Goal: Information Seeking & Learning: Learn about a topic

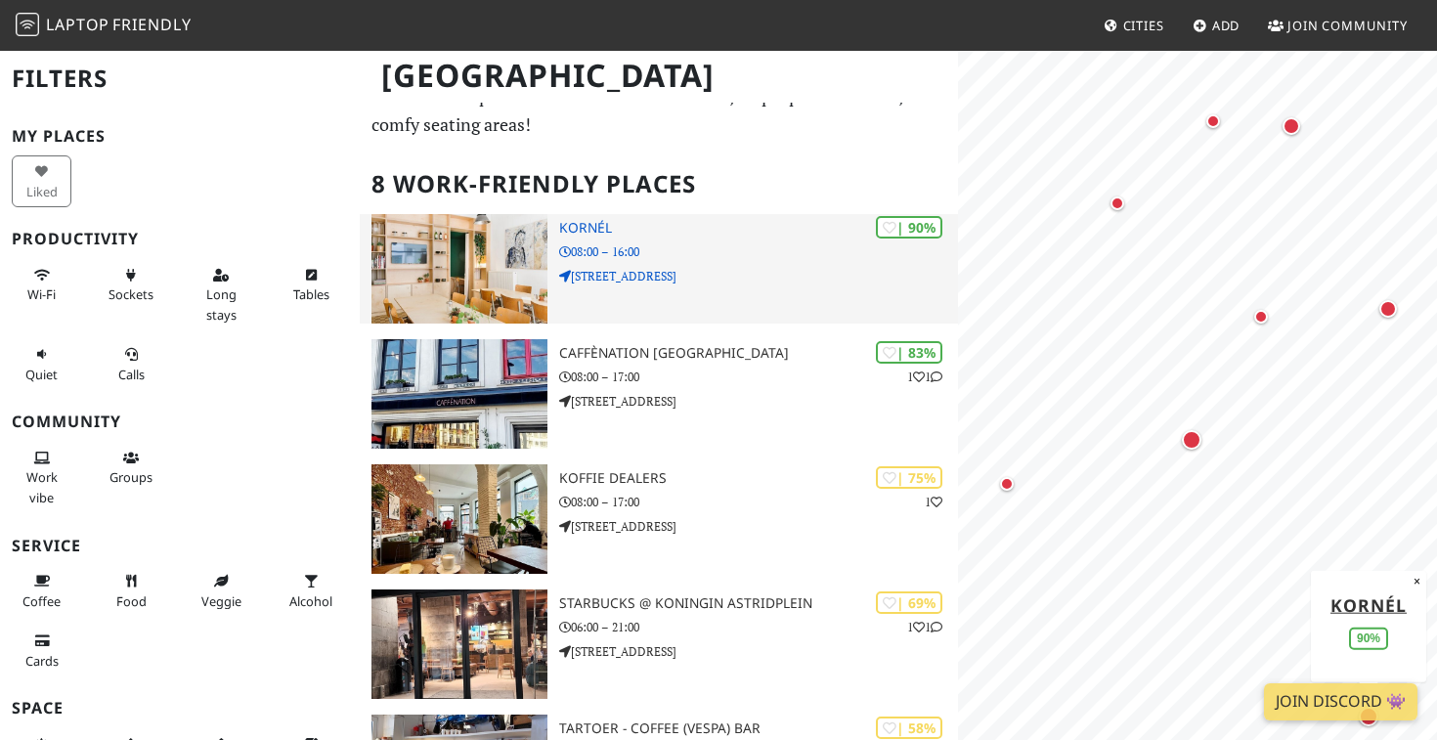
scroll to position [125, 0]
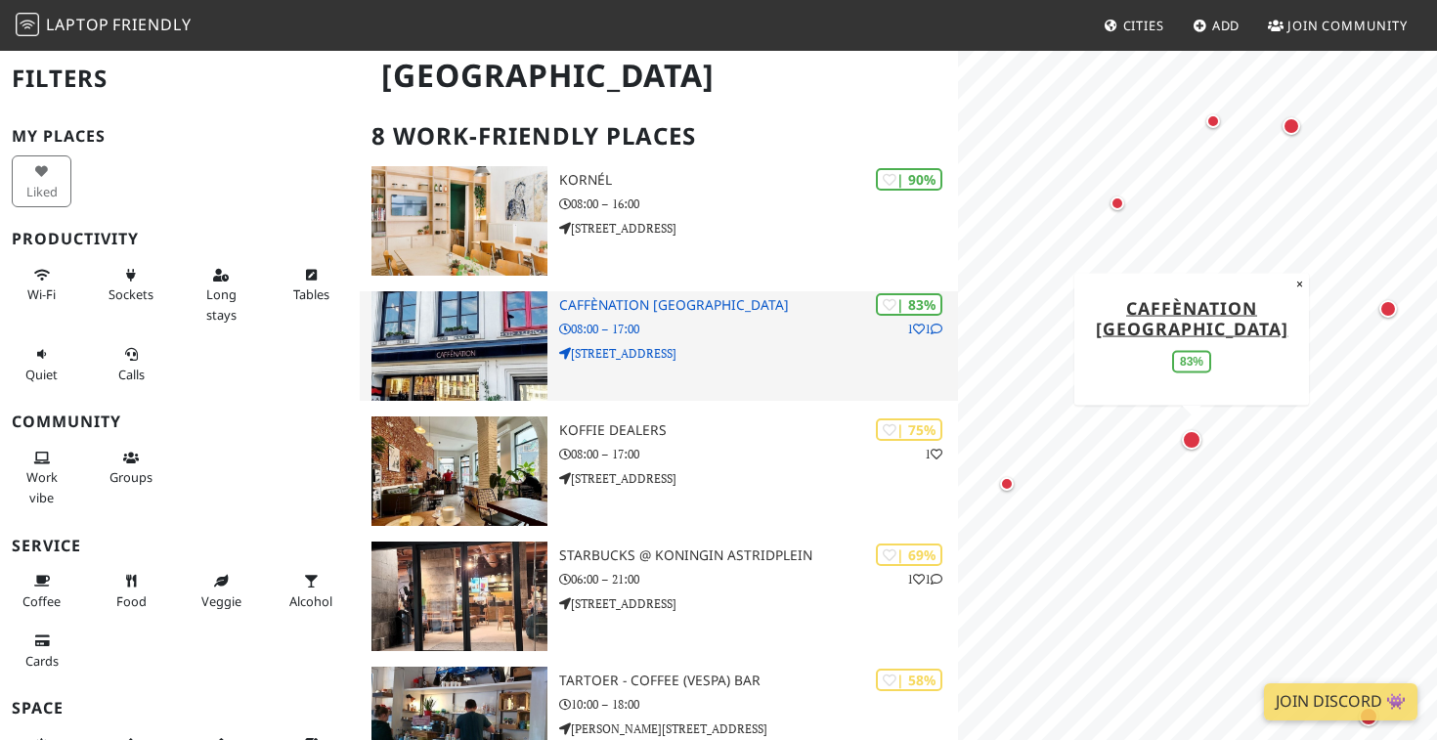
click at [666, 320] on p "08:00 – 17:00" at bounding box center [758, 329] width 399 height 19
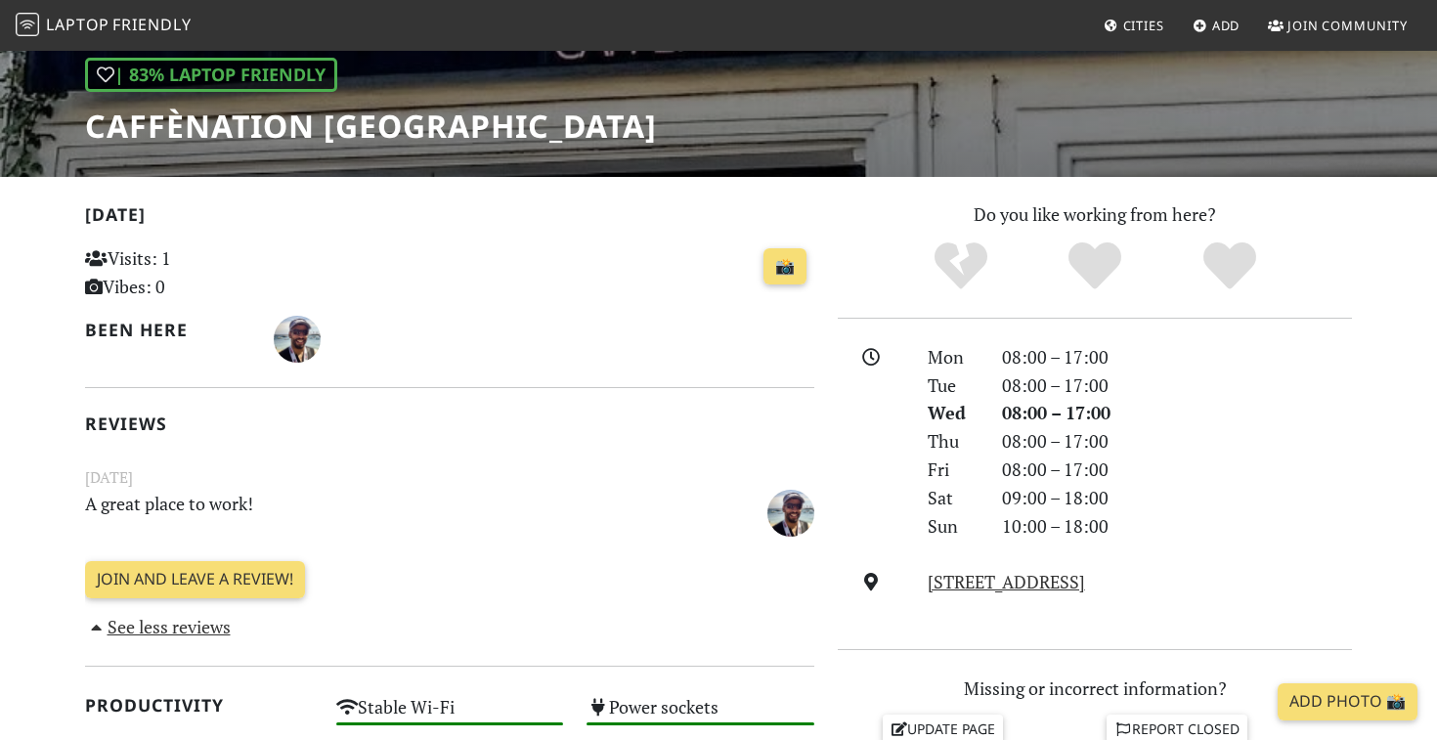
scroll to position [204, 0]
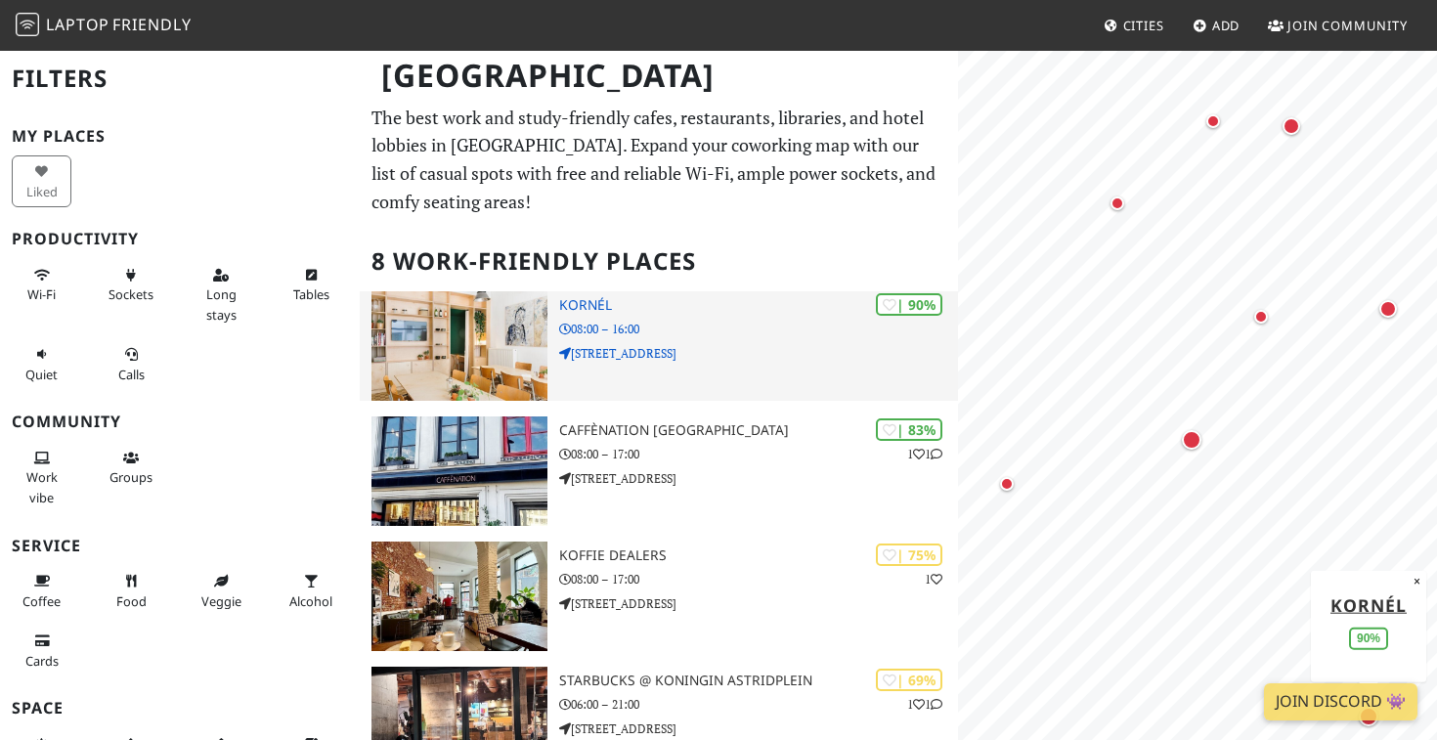
click at [510, 329] on img at bounding box center [459, 345] width 176 height 109
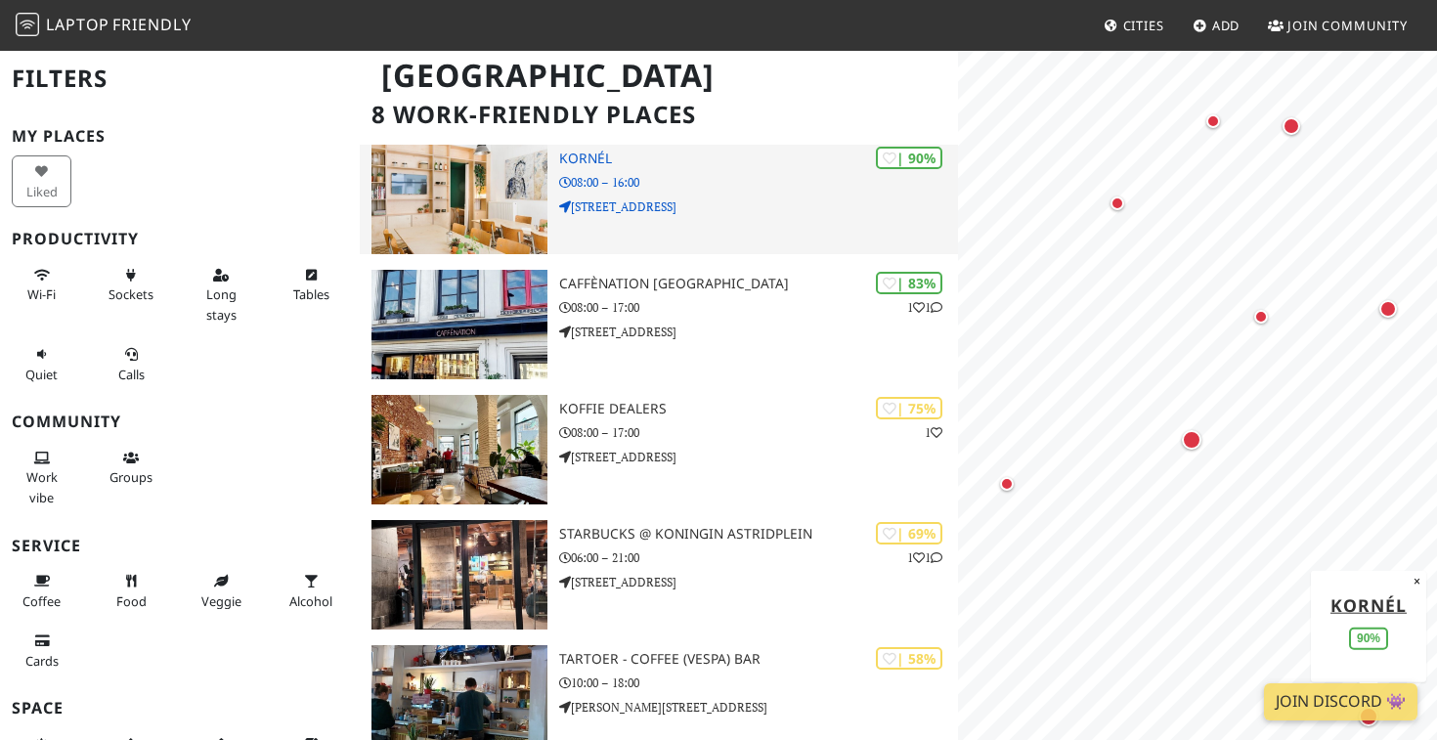
scroll to position [199, 0]
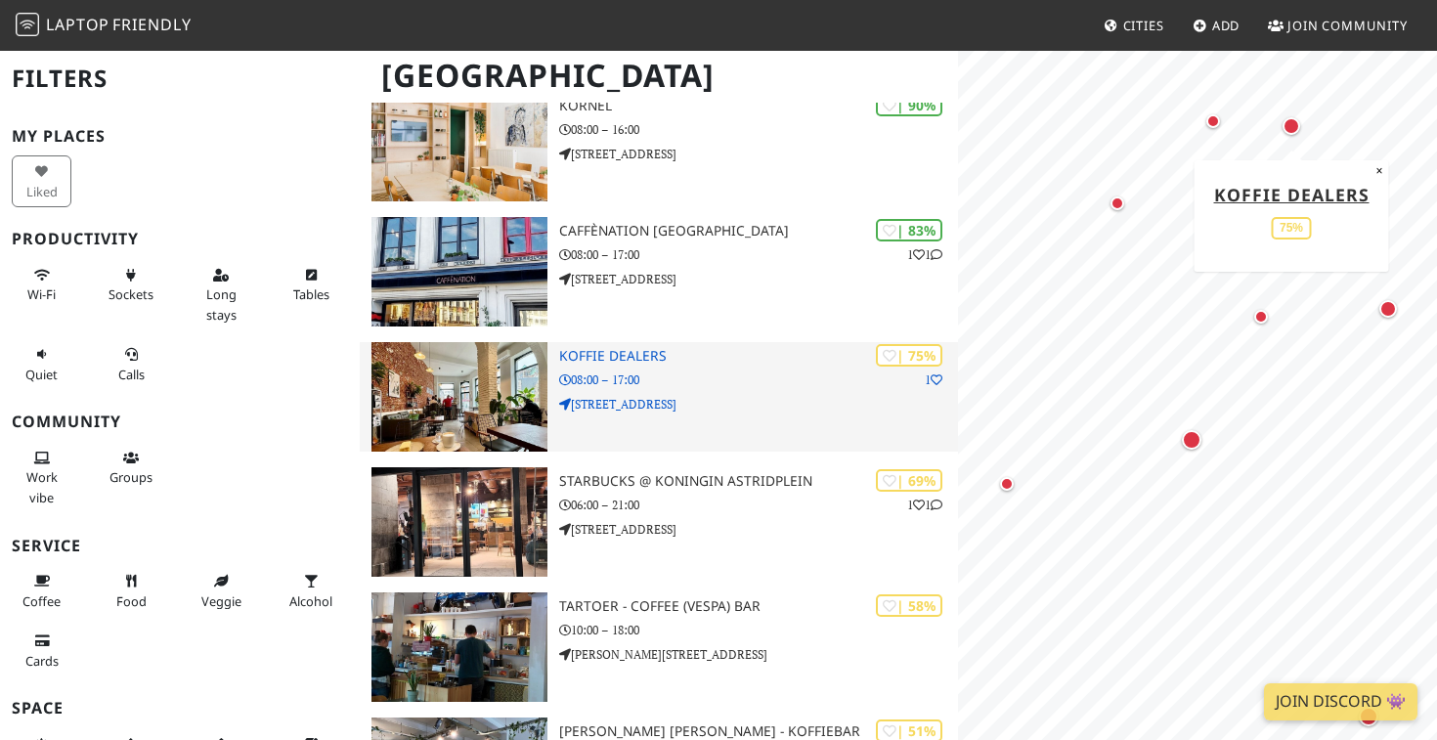
click at [509, 377] on img at bounding box center [459, 396] width 176 height 109
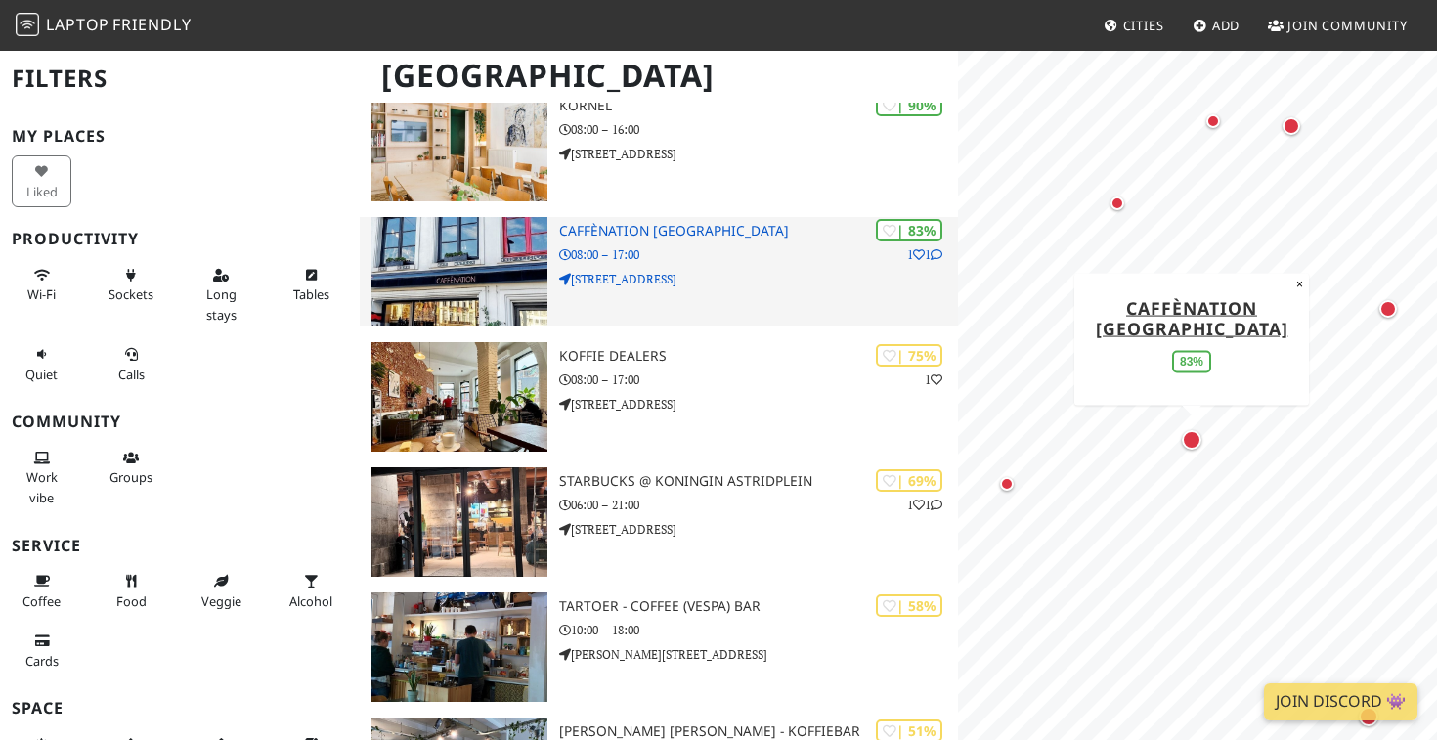
click at [495, 230] on img at bounding box center [459, 271] width 176 height 109
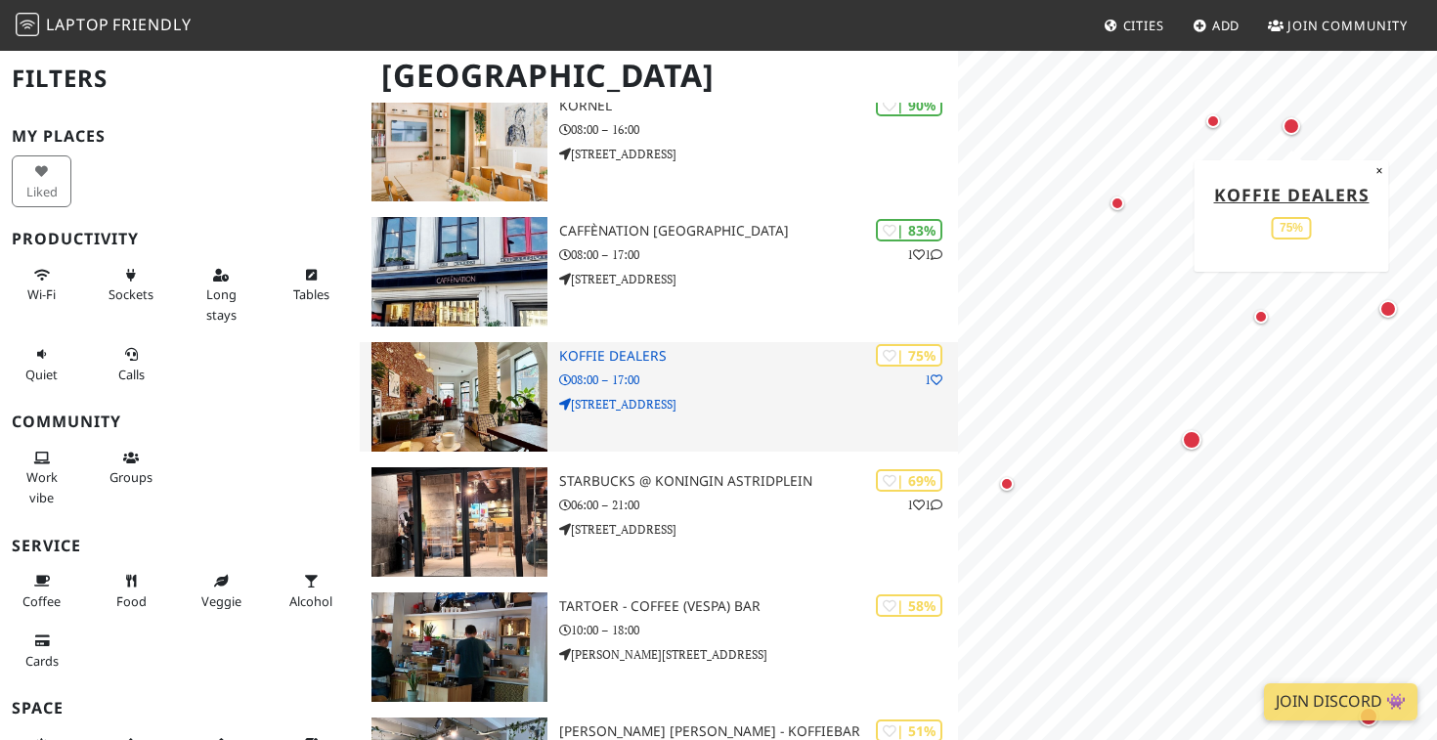
click at [512, 363] on img at bounding box center [459, 396] width 176 height 109
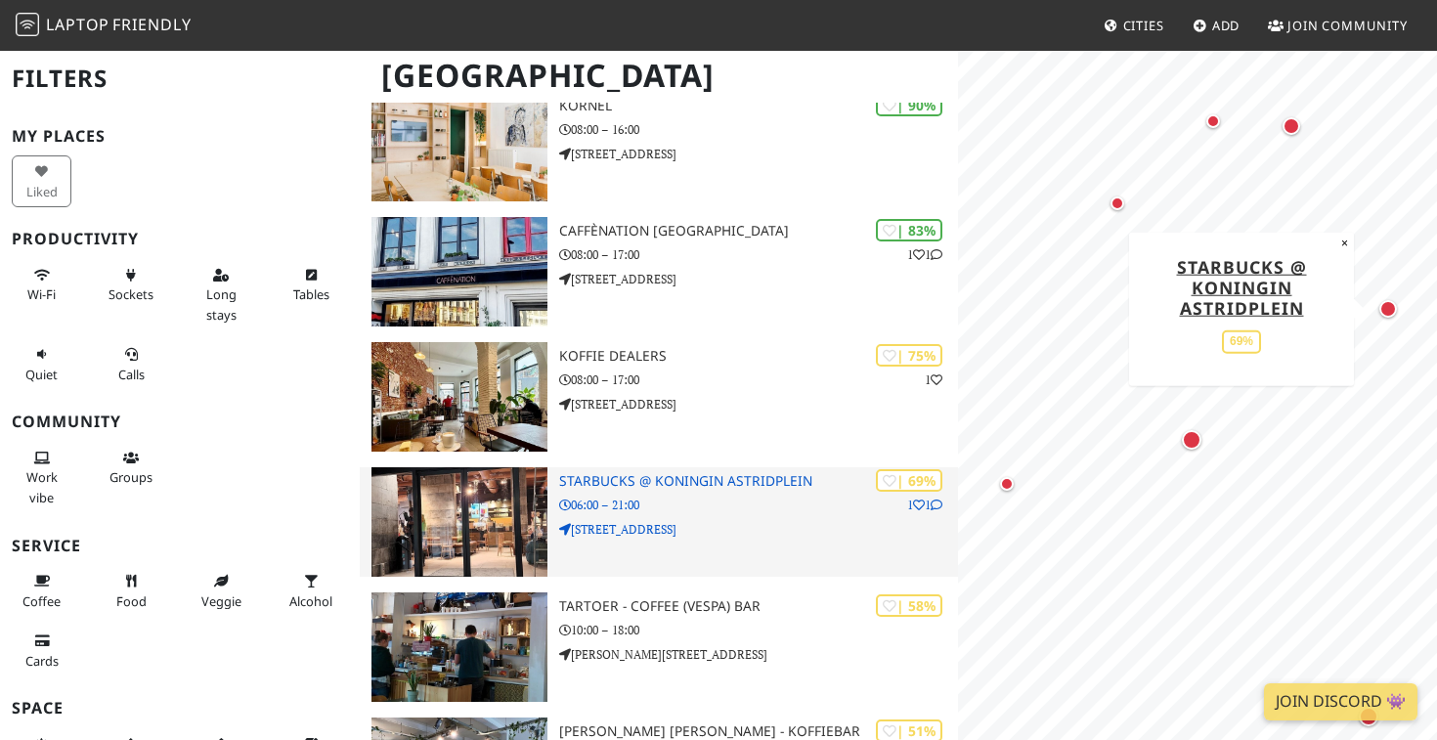
click at [630, 520] on p "Koningin Astridplein 27" at bounding box center [758, 529] width 399 height 19
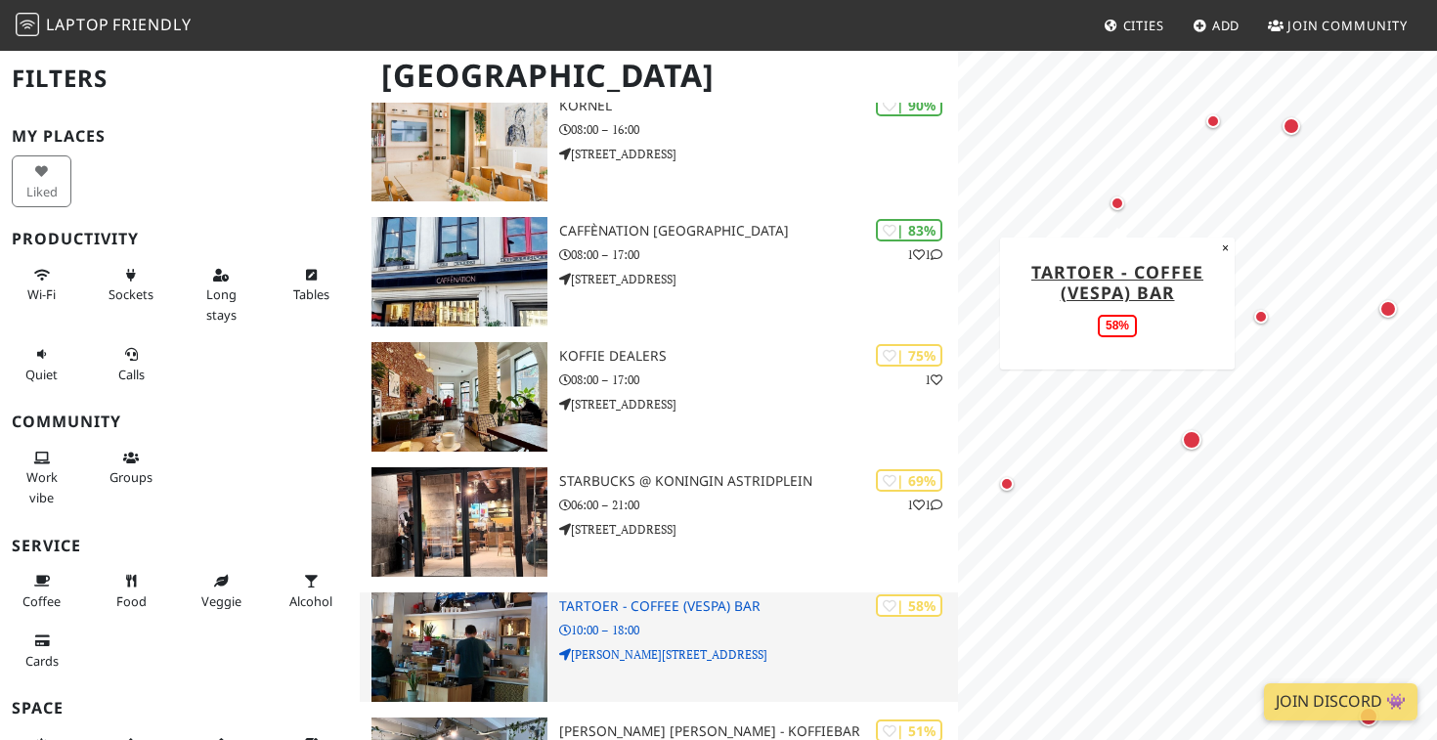
click at [625, 601] on h3 "Tartoer - Coffee (Vespa) Bar" at bounding box center [758, 606] width 399 height 17
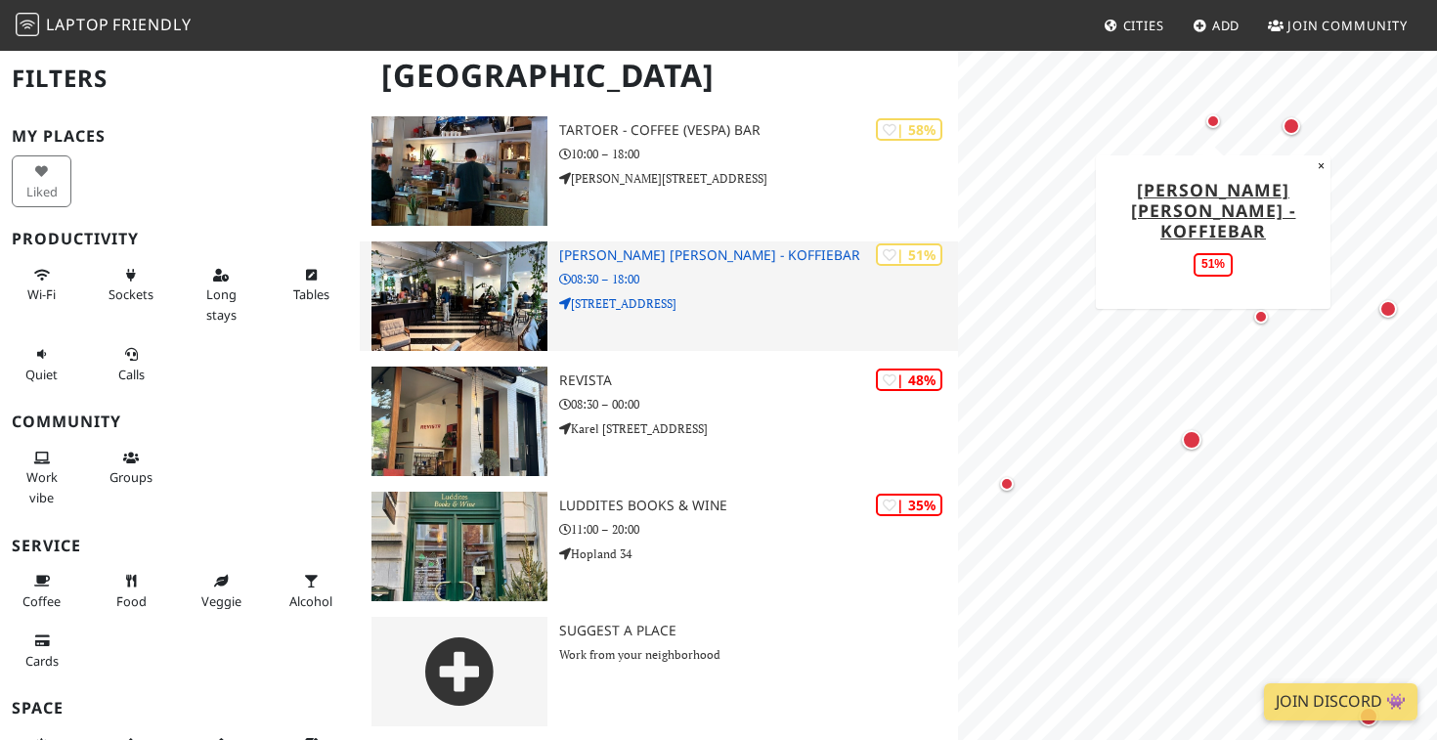
scroll to position [674, 0]
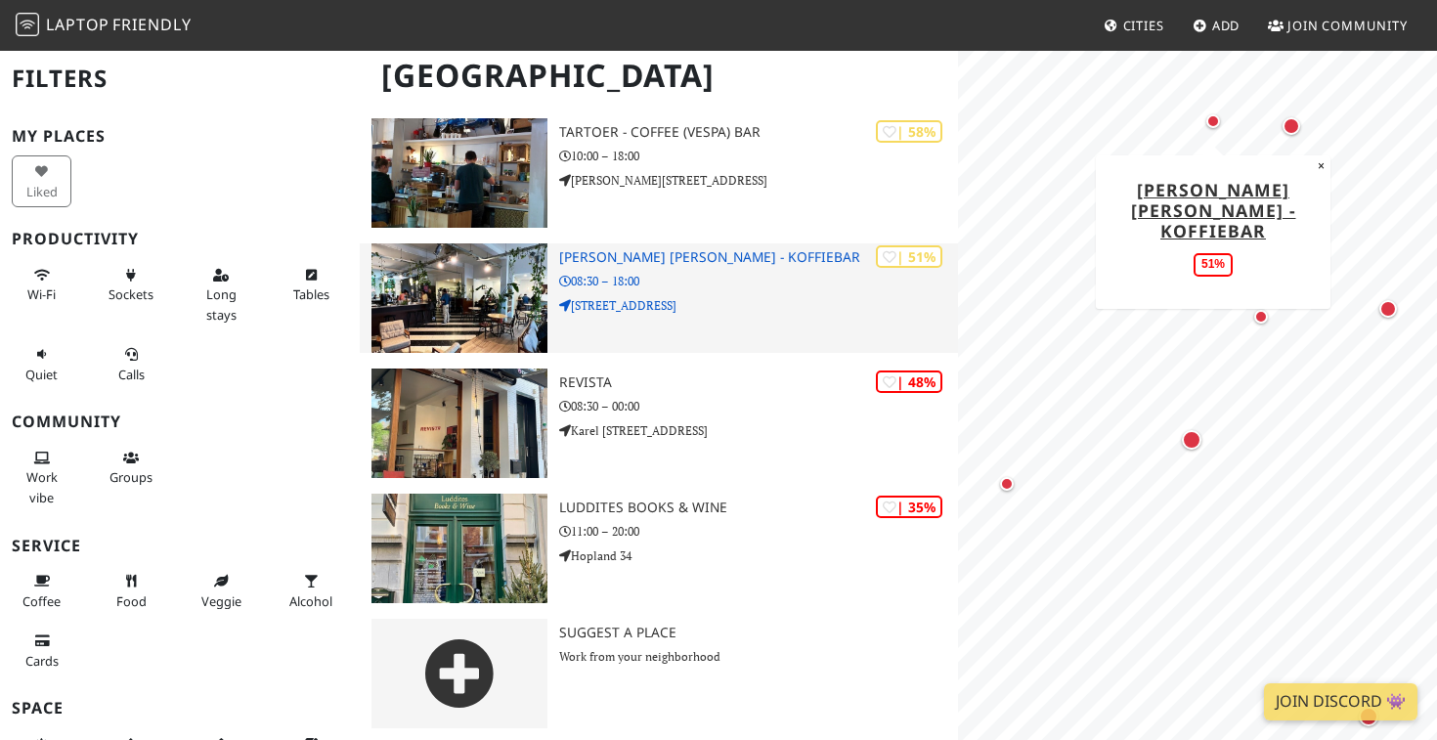
click at [792, 329] on div "| 51% Cuperus Horsey - Koffiebar 08:30 – 18:00 Paardenmarkt 28" at bounding box center [758, 297] width 399 height 109
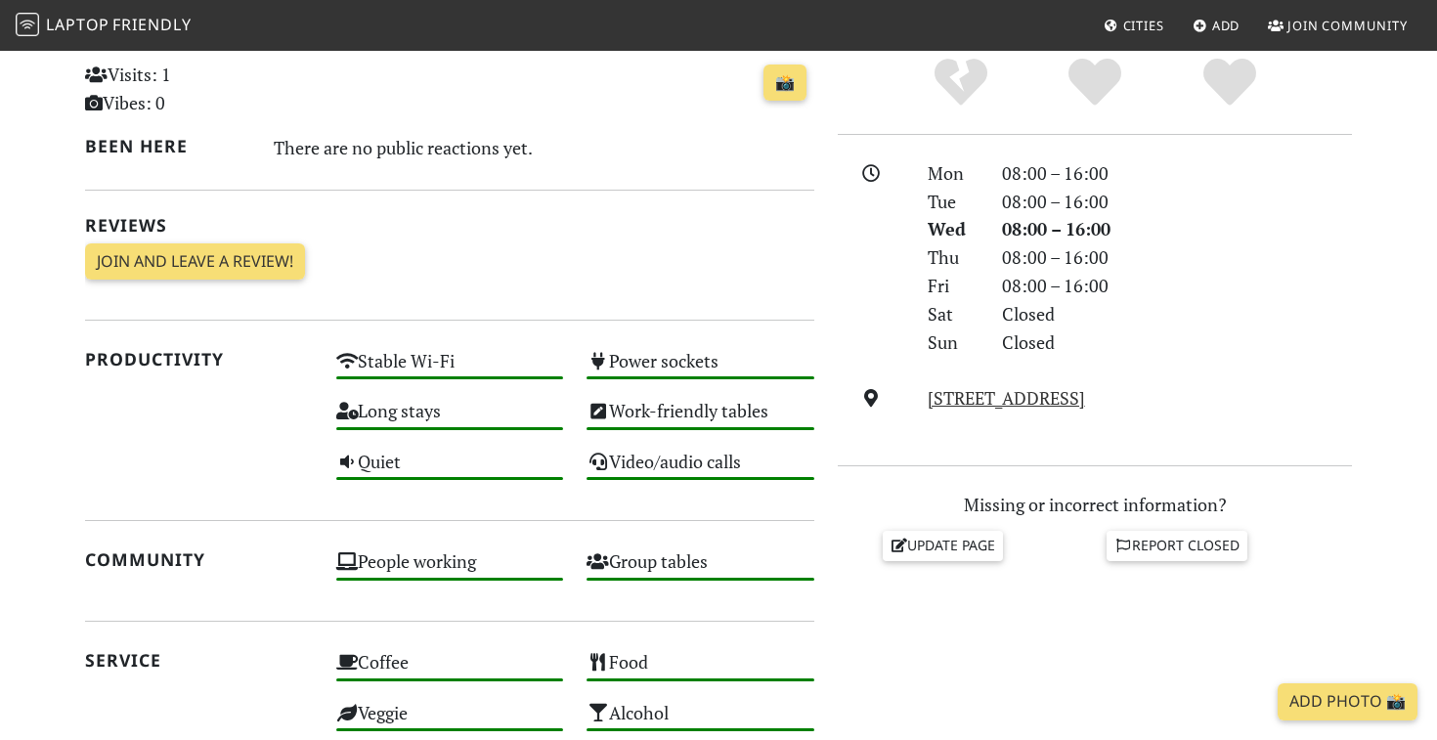
scroll to position [464, 0]
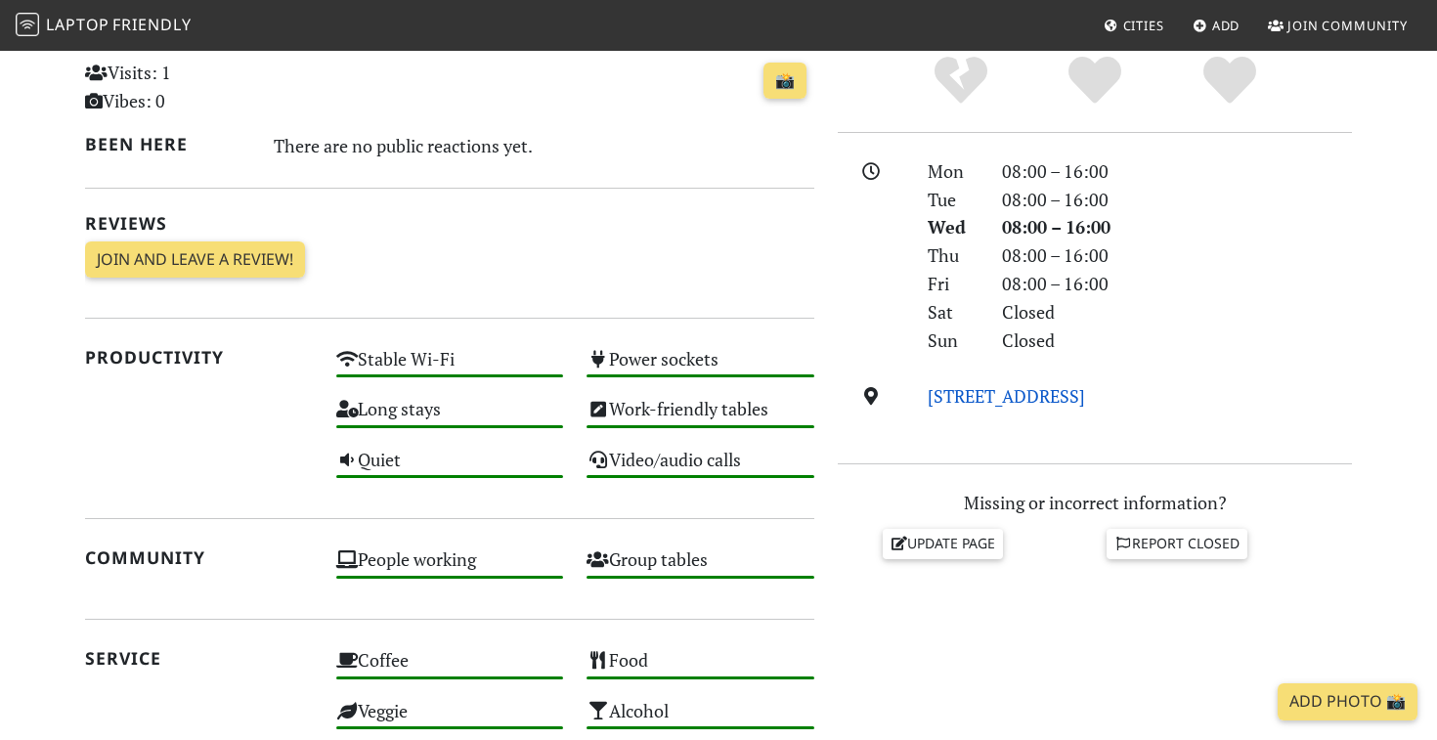
click at [953, 388] on link "Sint-Lambertusstraat 1, 2600, Antwerp" at bounding box center [1006, 395] width 157 height 23
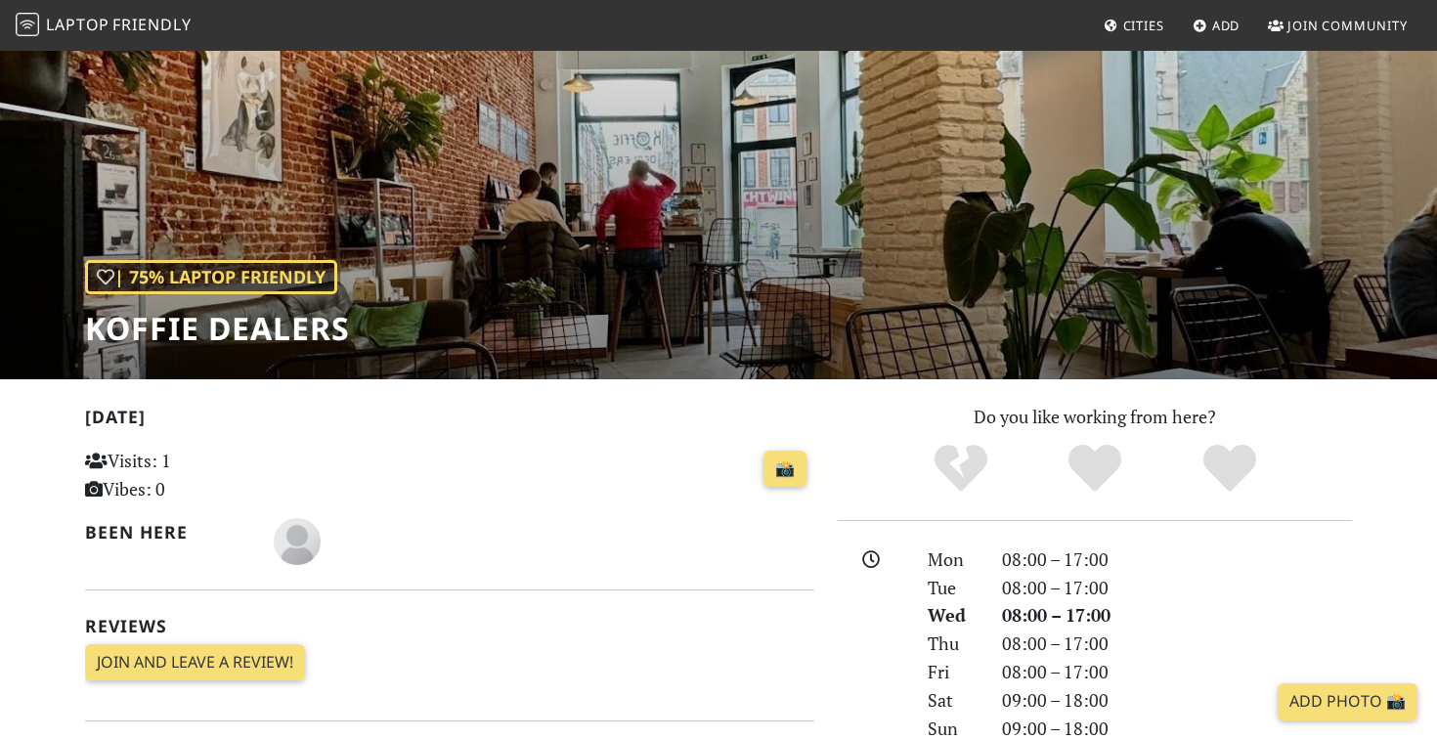
scroll to position [66, 0]
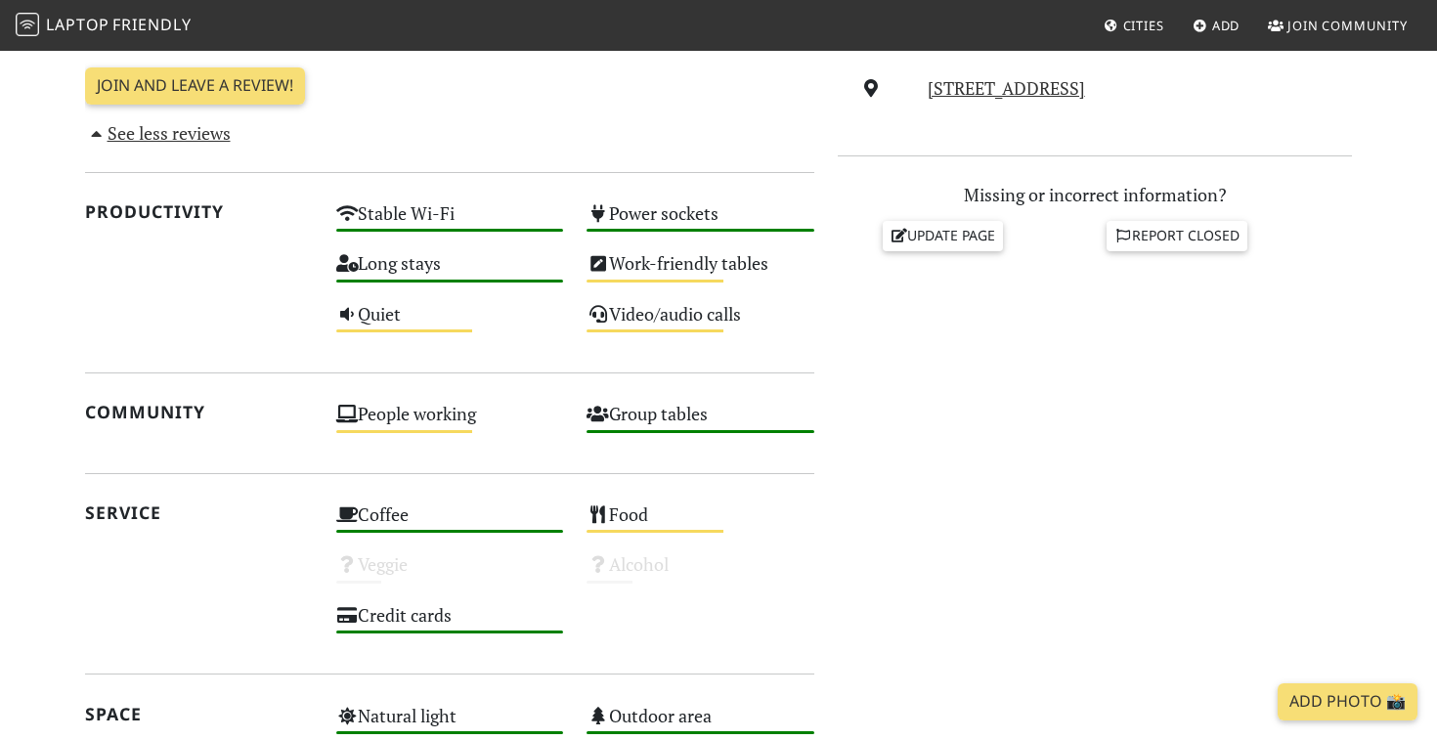
scroll to position [780, 0]
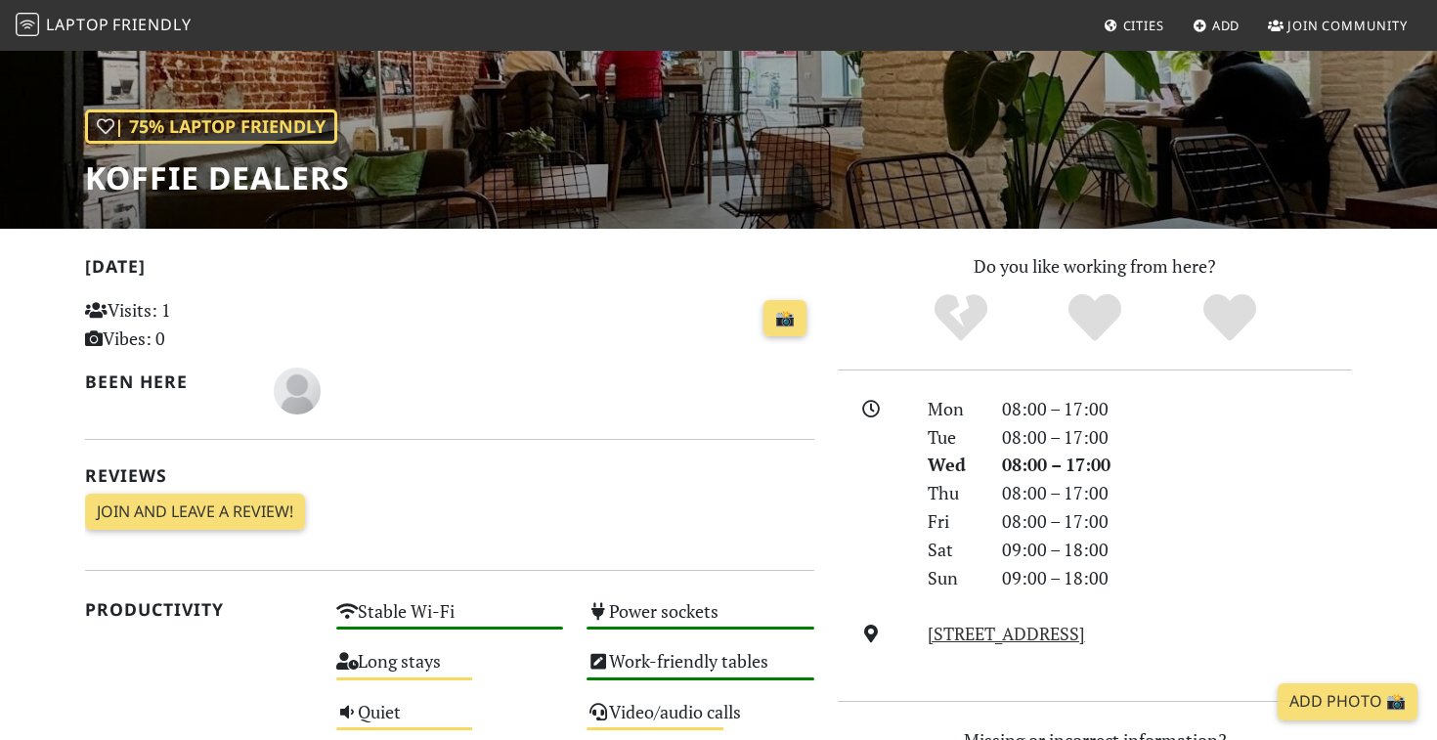
scroll to position [302, 0]
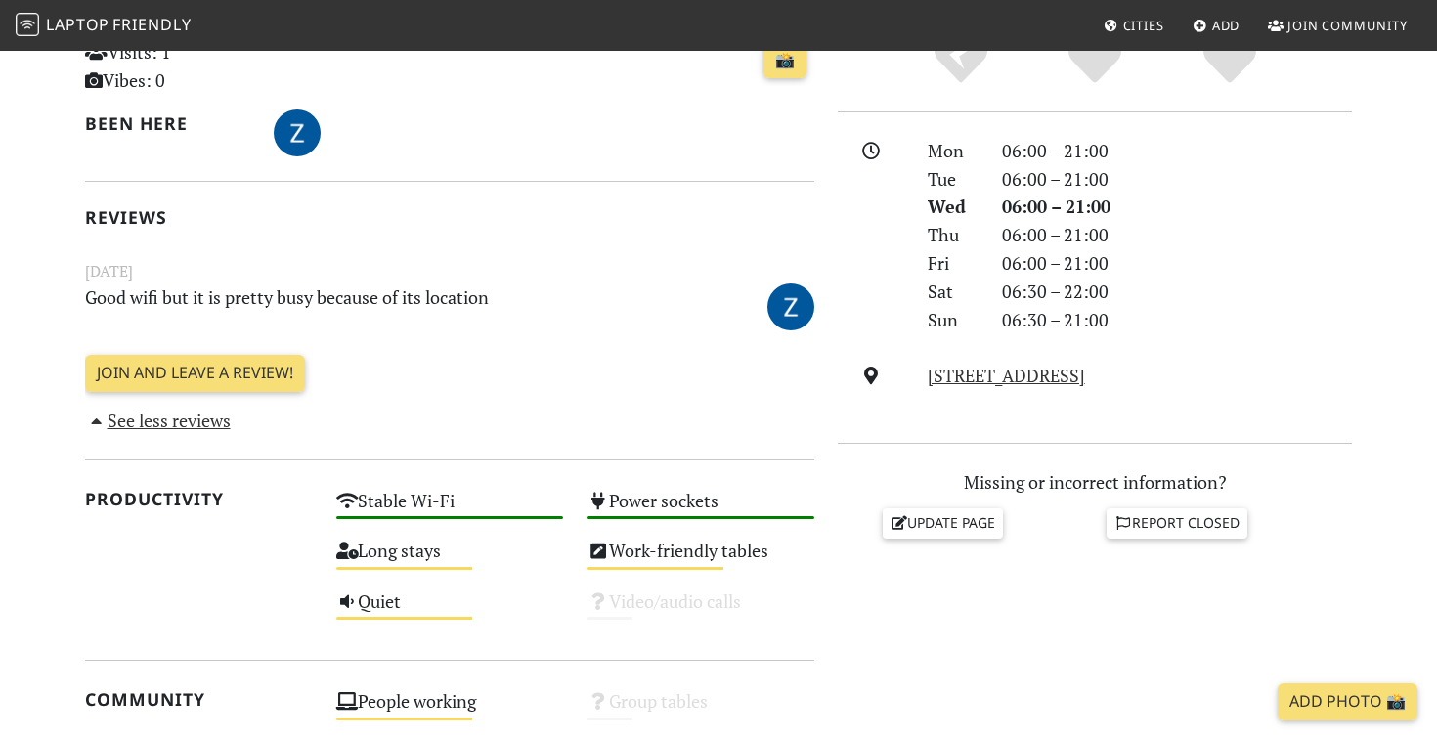
scroll to position [686, 0]
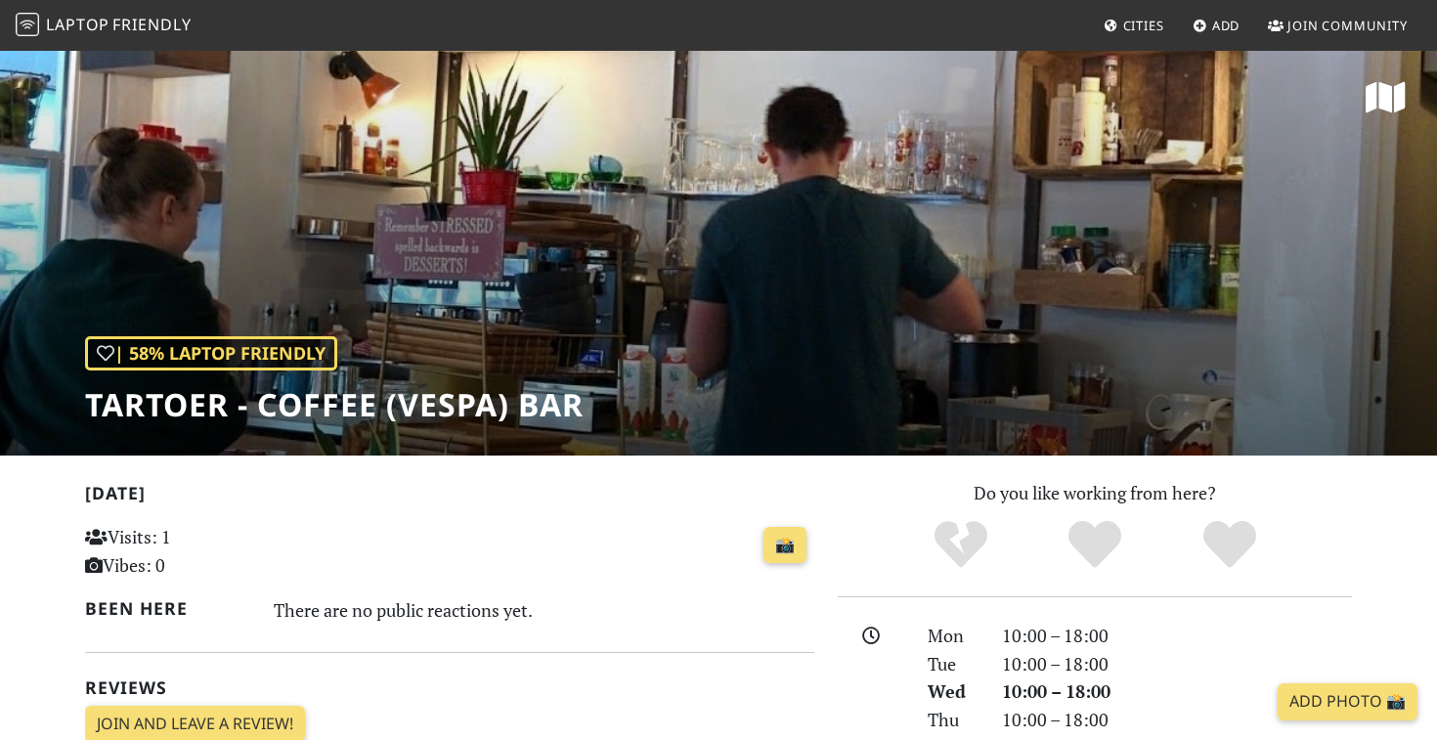
scroll to position [368, 0]
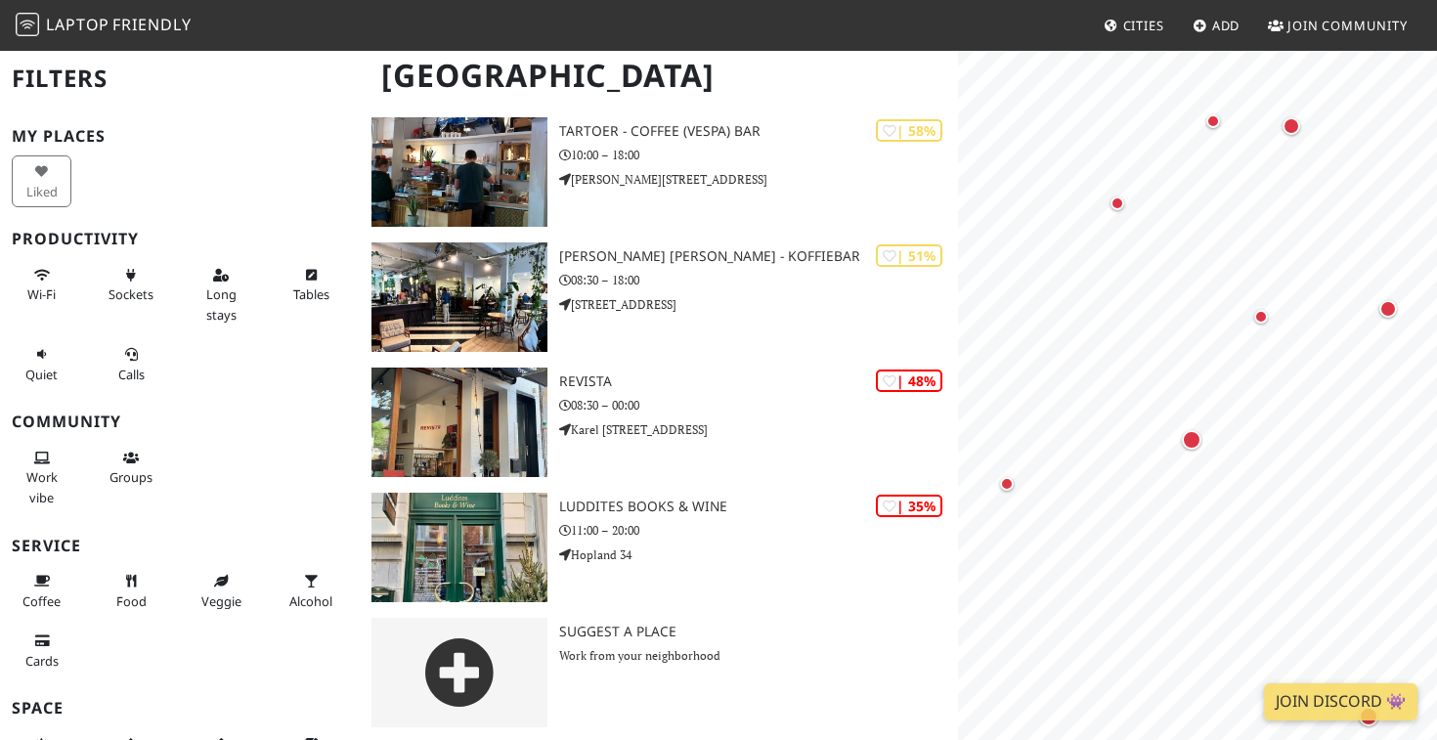
scroll to position [674, 0]
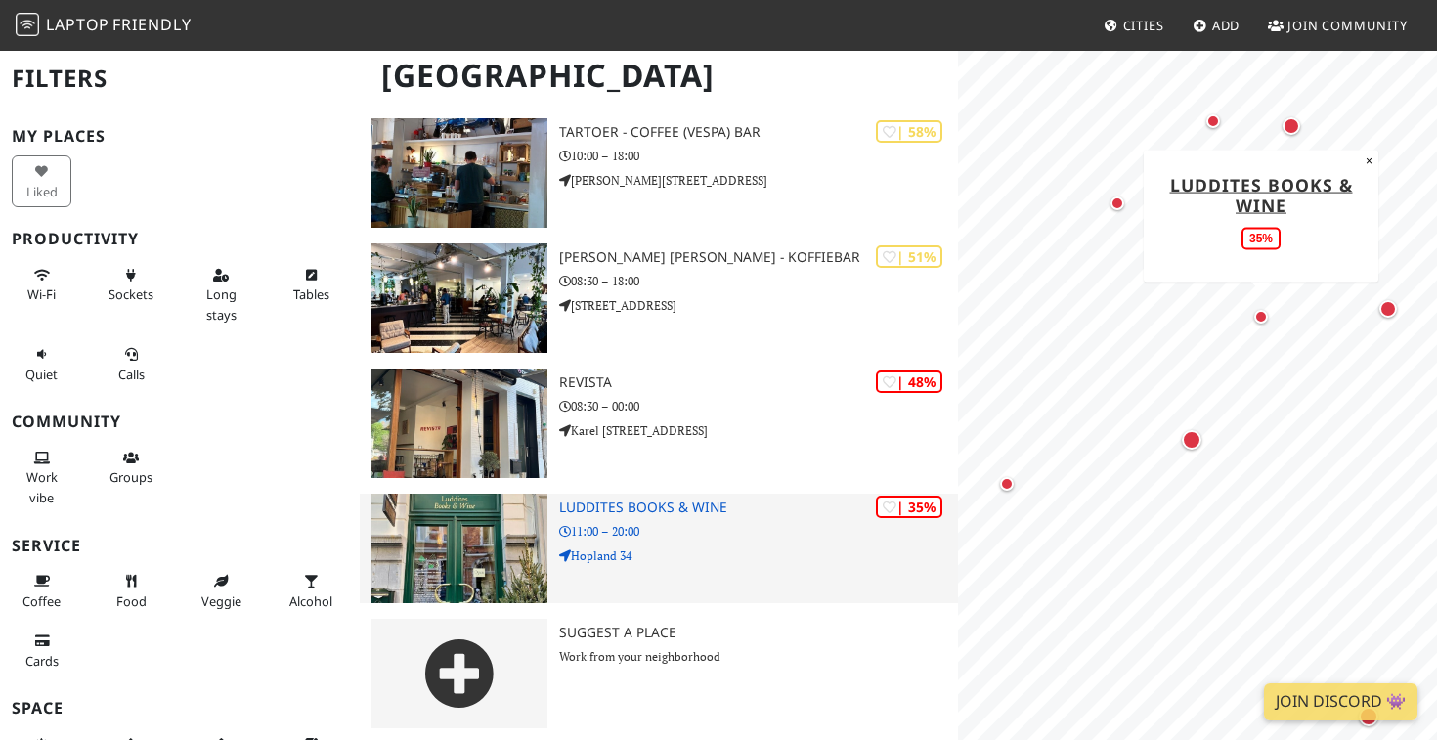
click at [642, 512] on div "| 35% Luddites Books & Wine 11:00 – 20:00 Hopland 34" at bounding box center [758, 548] width 399 height 109
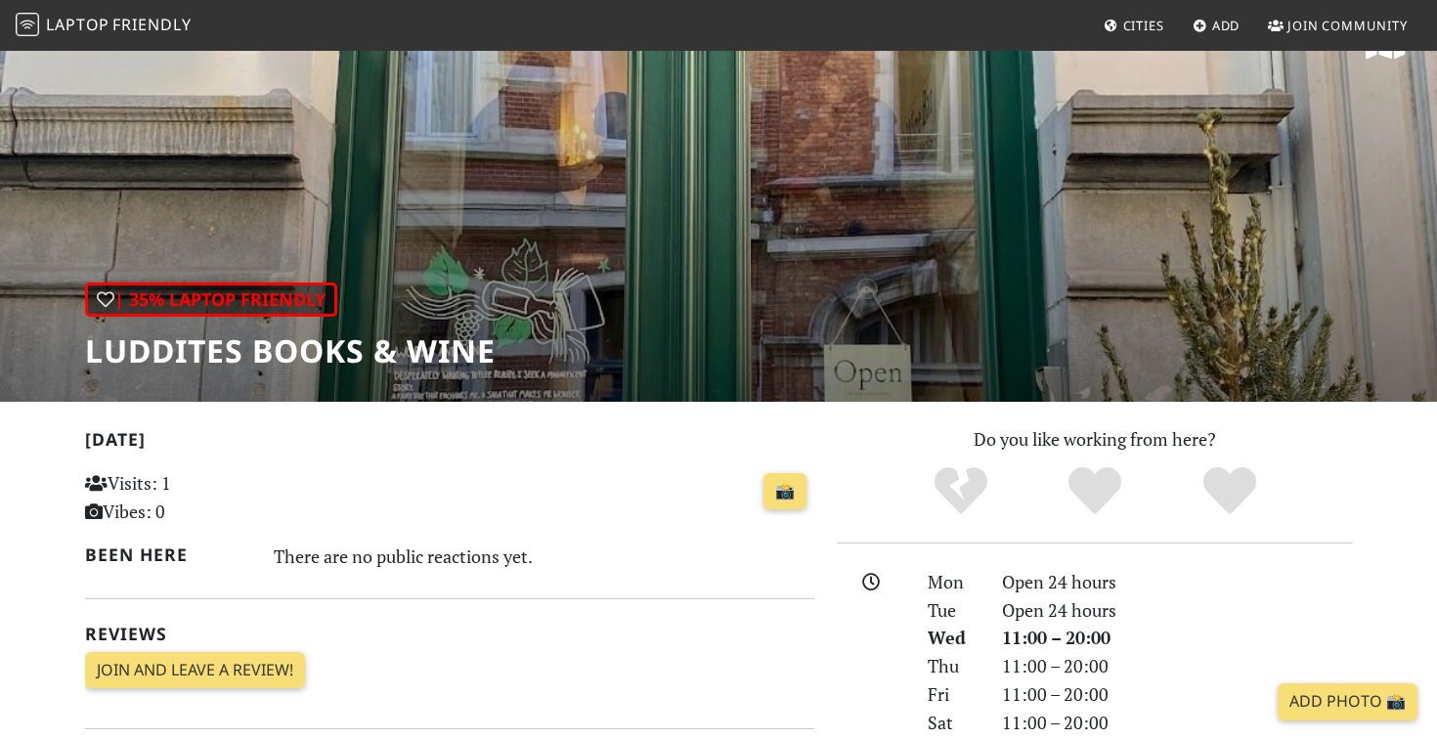
scroll to position [49, 0]
